Goal: Use online tool/utility: Utilize a website feature to perform a specific function

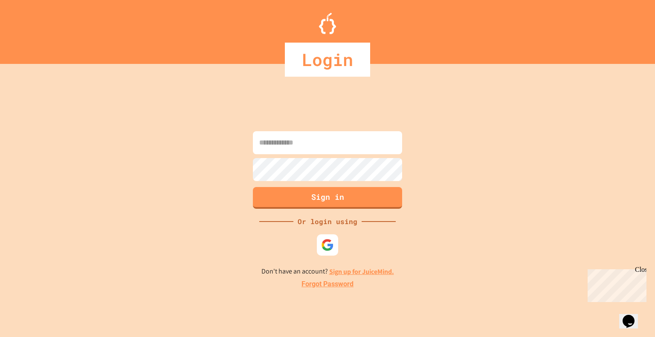
click at [305, 149] on input at bounding box center [327, 142] width 149 height 23
click at [322, 254] on div at bounding box center [327, 244] width 23 height 23
click at [313, 145] on input at bounding box center [327, 142] width 149 height 23
type input "**********"
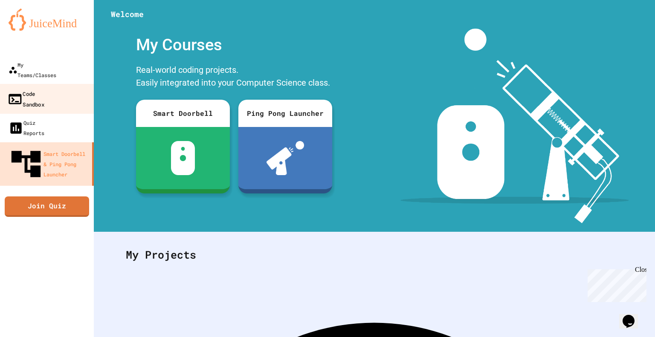
click at [44, 88] on div "Code Sandbox" at bounding box center [25, 98] width 37 height 21
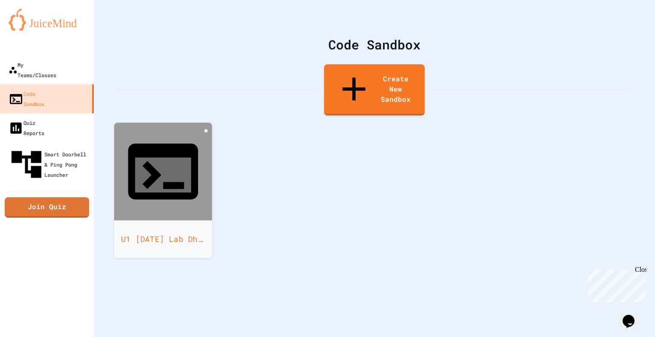
click at [162, 158] on icon at bounding box center [163, 175] width 56 height 35
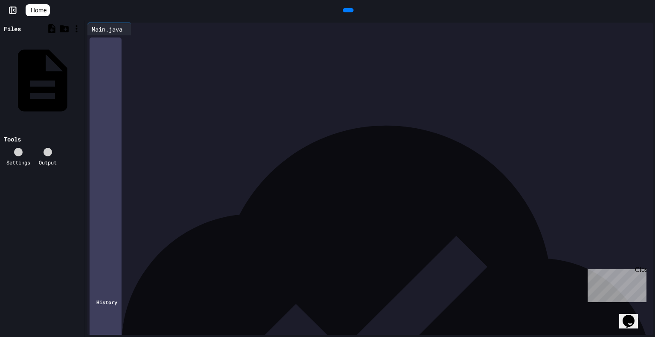
click at [351, 12] on icon at bounding box center [353, 15] width 5 height 6
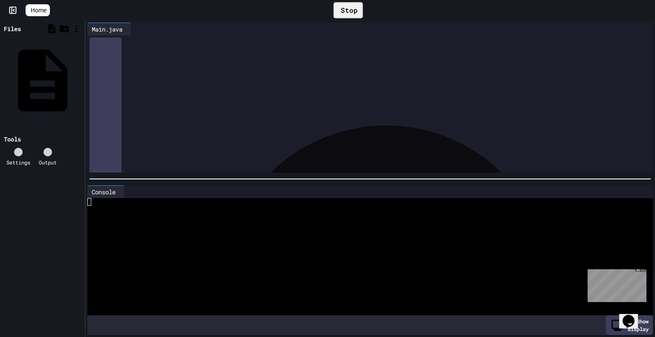
click at [107, 206] on div at bounding box center [365, 210] width 557 height 8
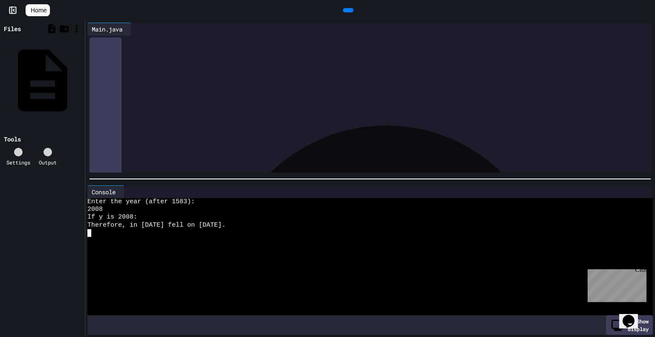
click at [347, 10] on icon at bounding box center [347, 10] width 0 height 0
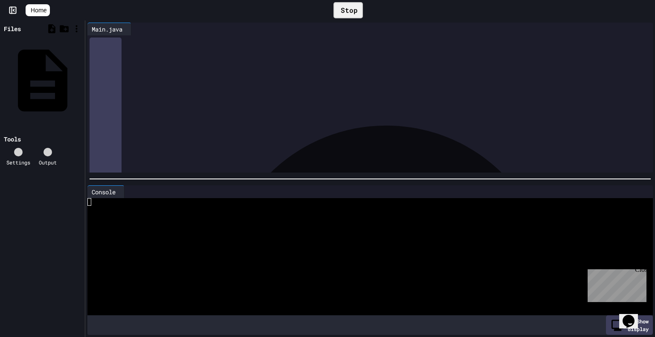
click at [123, 217] on div at bounding box center [365, 218] width 557 height 8
click at [343, 9] on div "Stop" at bounding box center [348, 10] width 29 height 16
click at [97, 201] on div at bounding box center [365, 202] width 557 height 8
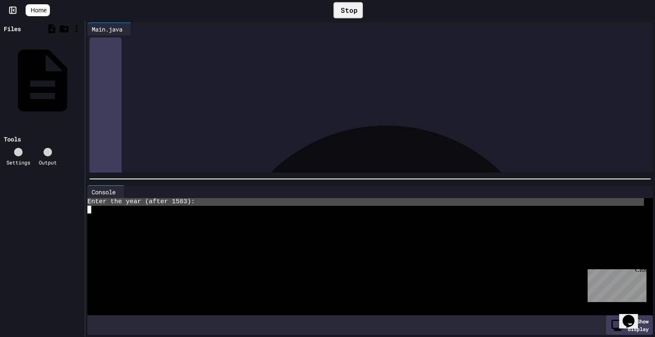
click at [334, 8] on div "Stop" at bounding box center [348, 10] width 29 height 16
click at [351, 12] on icon at bounding box center [353, 15] width 5 height 6
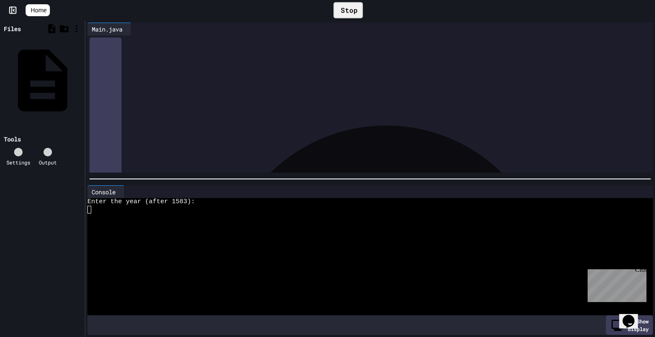
click at [96, 210] on div at bounding box center [365, 210] width 557 height 8
